Goal: Task Accomplishment & Management: Complete application form

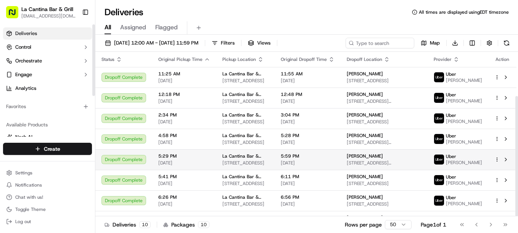
scroll to position [61, 0]
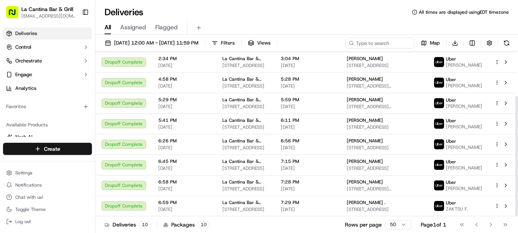
drag, startPoint x: 517, startPoint y: 103, endPoint x: 519, endPoint y: 164, distance: 61.0
click at [517, 164] on div at bounding box center [516, 156] width 3 height 120
click at [69, 151] on html "La Cantina Bar & Grill [EMAIL_ADDRESS][DOMAIN_NAME] Toggle Sidebar Deliveries C…" at bounding box center [259, 116] width 518 height 233
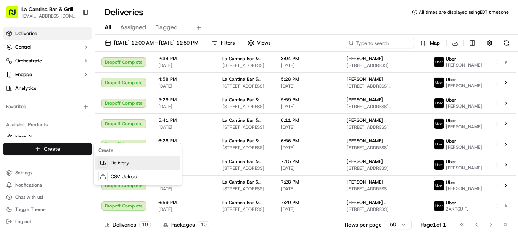
click at [116, 163] on link "Delivery" at bounding box center [137, 163] width 85 height 14
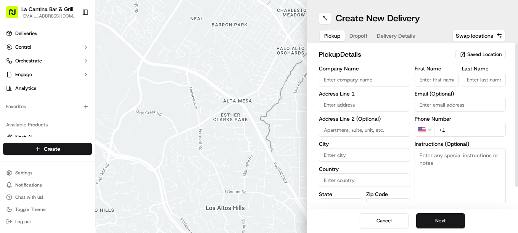
click at [337, 81] on input "Company Name" at bounding box center [364, 80] width 91 height 14
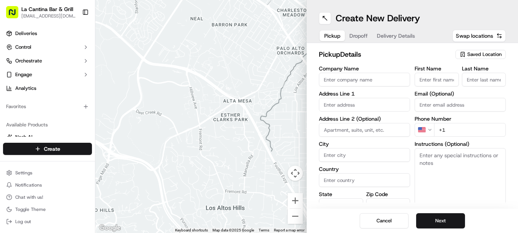
type input "La Cantina Bar & Grill"
type input "123 Norwich Road"
type input "Plainfield"
type input "223"
type input "-1"
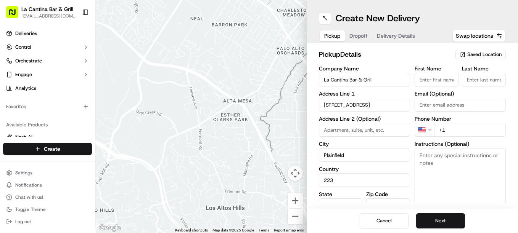
type input "06374"
type input "David"
type input "G"
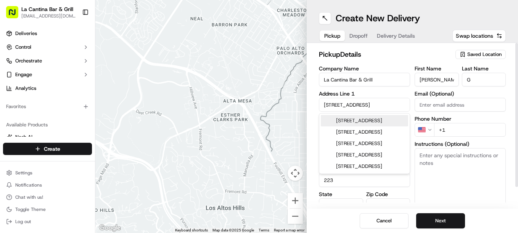
click at [452, 131] on input "+1" at bounding box center [470, 130] width 72 height 14
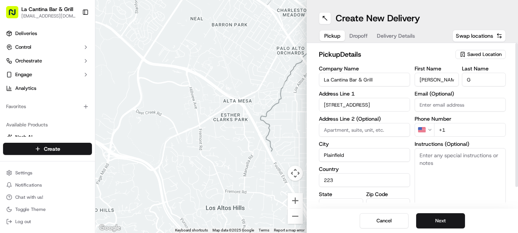
click at [371, 181] on input "223" at bounding box center [364, 180] width 91 height 14
type input "2"
type input "u"
click at [14, 28] on link "Deliveries" at bounding box center [47, 33] width 89 height 12
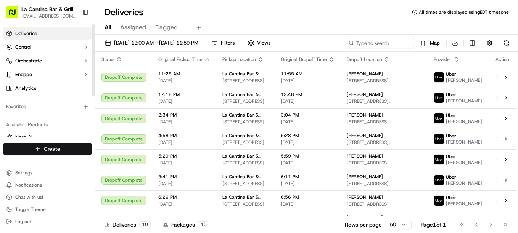
click at [47, 148] on html "La Cantina Bar & Grill lacantinabargrill@gmail.com Toggle Sidebar Deliveries Co…" at bounding box center [259, 116] width 518 height 233
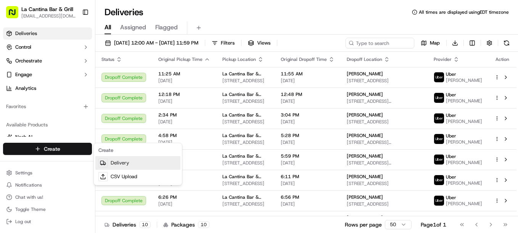
click at [125, 159] on link "Delivery" at bounding box center [137, 163] width 85 height 14
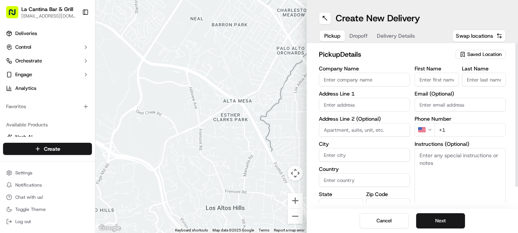
click at [346, 76] on input "Company Name" at bounding box center [364, 80] width 91 height 14
type input "La Cantina Bar & Grill"
type input "123 Norwich Road"
type input "Plainfield"
type input "United States"
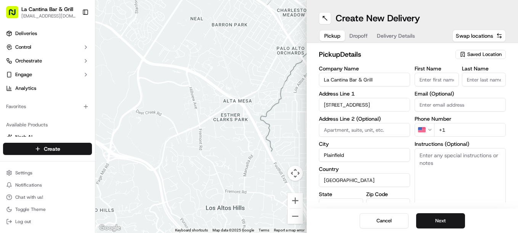
type input "CT"
type input "06374"
type input "David"
type input "Gamboa"
type input "dgamboa1974@gmail.com"
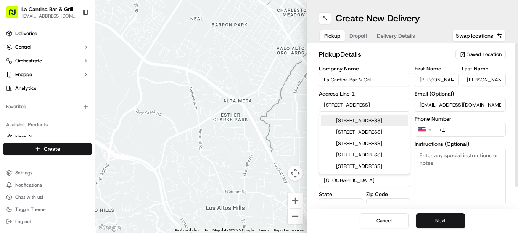
click at [466, 135] on input "+1" at bounding box center [470, 130] width 72 height 14
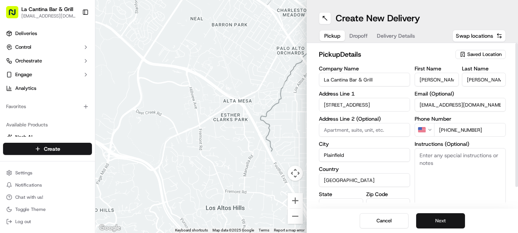
type input "+1 860 317 1117"
click at [447, 217] on button "Next" at bounding box center [440, 220] width 49 height 15
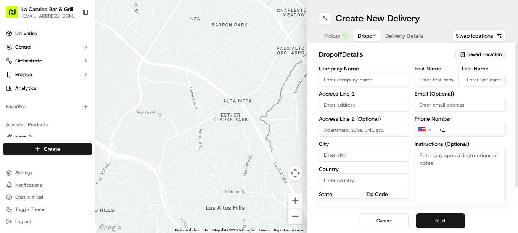
click at [348, 96] on label "Address Line 1" at bounding box center [364, 93] width 91 height 5
click at [372, 105] on input "text" at bounding box center [364, 105] width 91 height 14
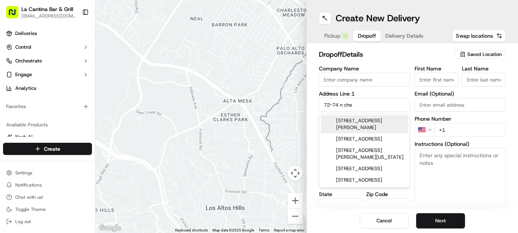
click at [376, 124] on div "72-74 N Chestnut St, Danielson, CT" at bounding box center [364, 124] width 87 height 18
type input "[STREET_ADDRESS][PERSON_NAME]"
type input "Plainfield"
type input "United States"
type input "CT"
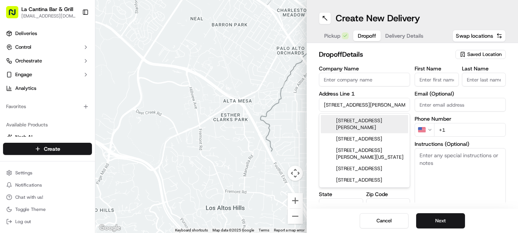
type input "06239"
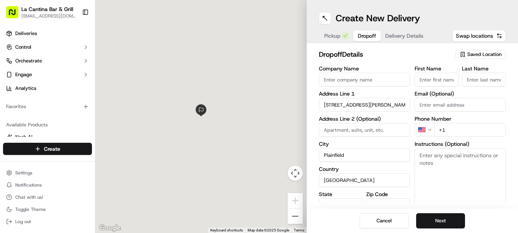
type input "72-74 North Chestnut Street"
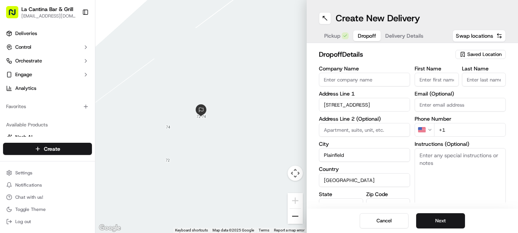
click at [298, 212] on button "Zoom out" at bounding box center [294, 216] width 15 height 15
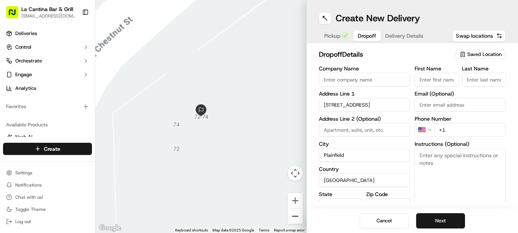
click at [298, 212] on button "Zoom out" at bounding box center [294, 216] width 15 height 15
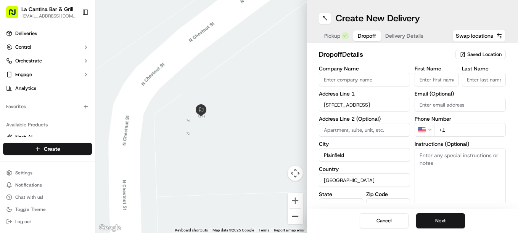
click at [298, 212] on button "Zoom out" at bounding box center [294, 216] width 15 height 15
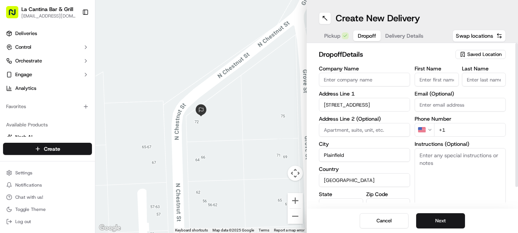
click at [446, 75] on input "First Name" at bounding box center [436, 80] width 44 height 14
type input "Amanda"
click at [473, 80] on input "Last Name" at bounding box center [484, 80] width 44 height 14
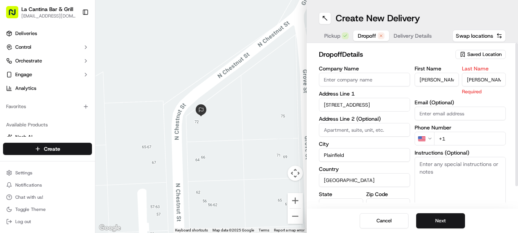
type input "Zdanis"
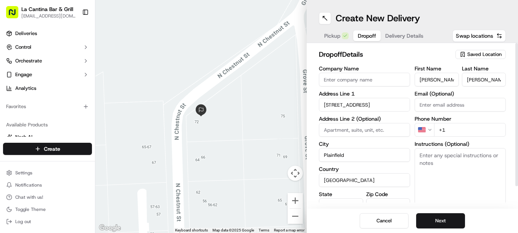
click at [461, 123] on div "First Name Amanda Last Name Zdanis Email (Optional) Phone Number US +1 Instruct…" at bounding box center [459, 146] width 91 height 160
click at [456, 126] on input "+1" at bounding box center [470, 130] width 72 height 14
type input "+1 860 465 6200"
click at [448, 228] on button "Next" at bounding box center [440, 220] width 49 height 15
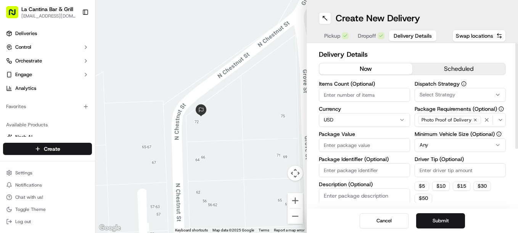
click at [350, 142] on input "Package Value" at bounding box center [364, 145] width 91 height 14
type input "39.04"
click at [438, 175] on input "Driver Tip (Optional)" at bounding box center [459, 171] width 91 height 14
type input "4.95"
click at [434, 219] on button "Submit" at bounding box center [440, 220] width 49 height 15
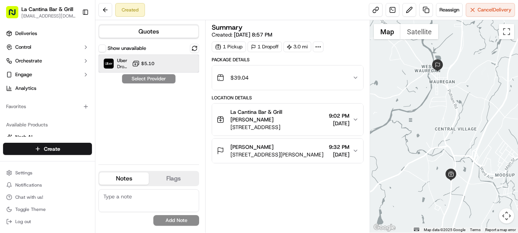
click at [131, 67] on div "Uber Dropoff ETA 29 minutes $5.10" at bounding box center [148, 64] width 101 height 18
click at [153, 82] on button "Assign Provider" at bounding box center [149, 78] width 54 height 9
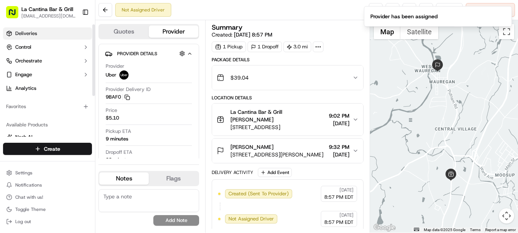
click at [34, 38] on link "Deliveries" at bounding box center [47, 33] width 89 height 12
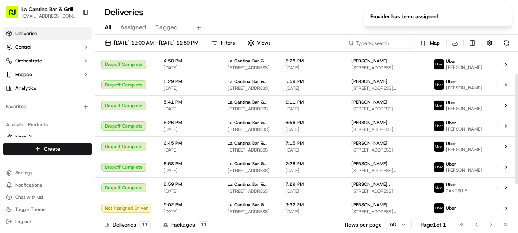
scroll to position [81, 0]
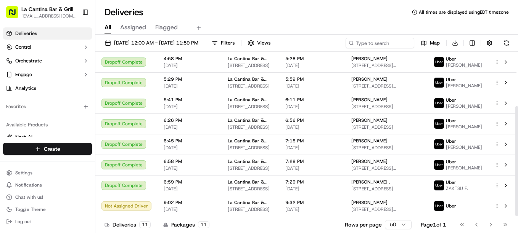
drag, startPoint x: 517, startPoint y: 59, endPoint x: 519, endPoint y: 201, distance: 141.4
click at [517, 201] on div at bounding box center [516, 161] width 3 height 110
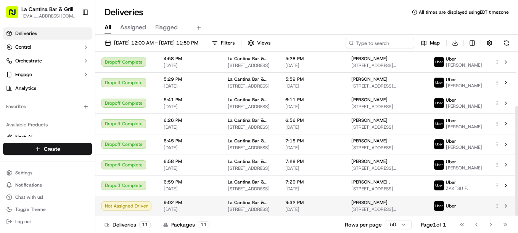
click at [279, 207] on td "La Cantina Bar & Grill 123 Norwich Rd, Plainfield, CT 06374, USA" at bounding box center [250, 206] width 58 height 21
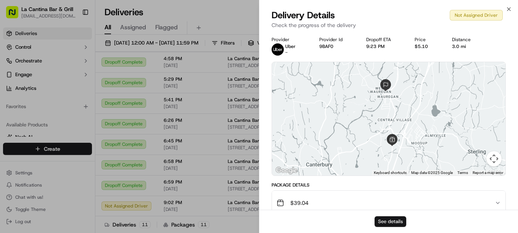
click at [395, 222] on button "See details" at bounding box center [390, 222] width 32 height 11
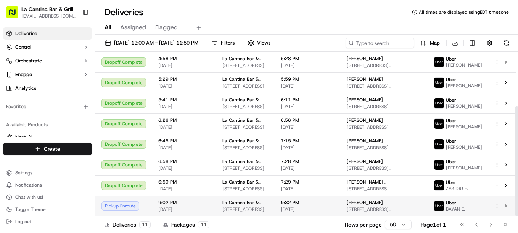
click at [443, 207] on td "Uber BAYAN E." at bounding box center [457, 206] width 61 height 21
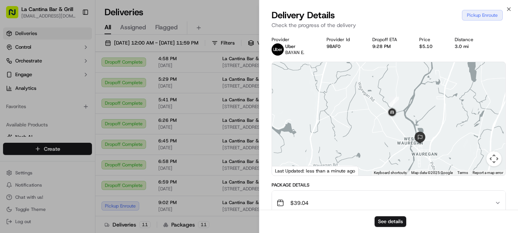
drag, startPoint x: 372, startPoint y: 88, endPoint x: 408, endPoint y: 150, distance: 71.4
click at [408, 150] on div at bounding box center [388, 119] width 233 height 114
click at [509, 9] on icon "button" at bounding box center [508, 9] width 3 height 3
